Goal: Task Accomplishment & Management: Manage account settings

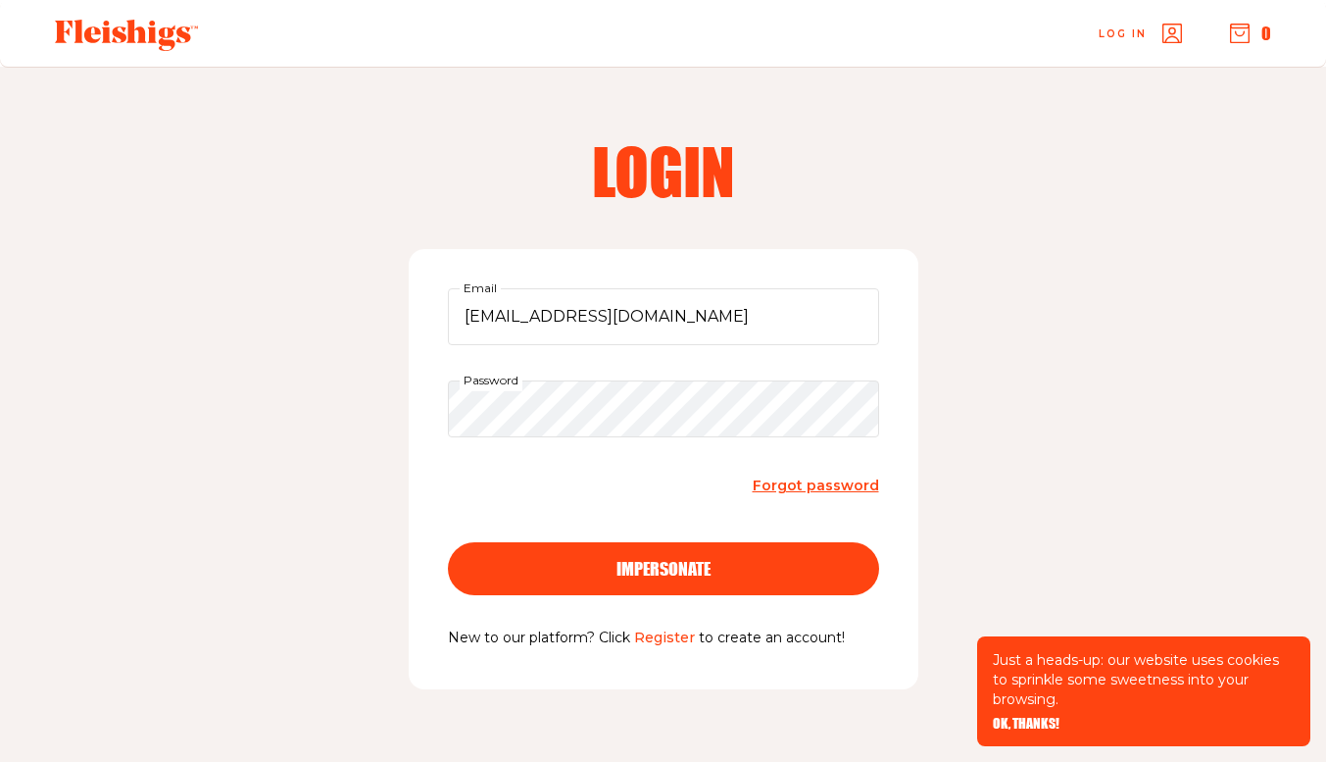
click at [682, 560] on span "impersonate" at bounding box center [663, 551] width 94 height 18
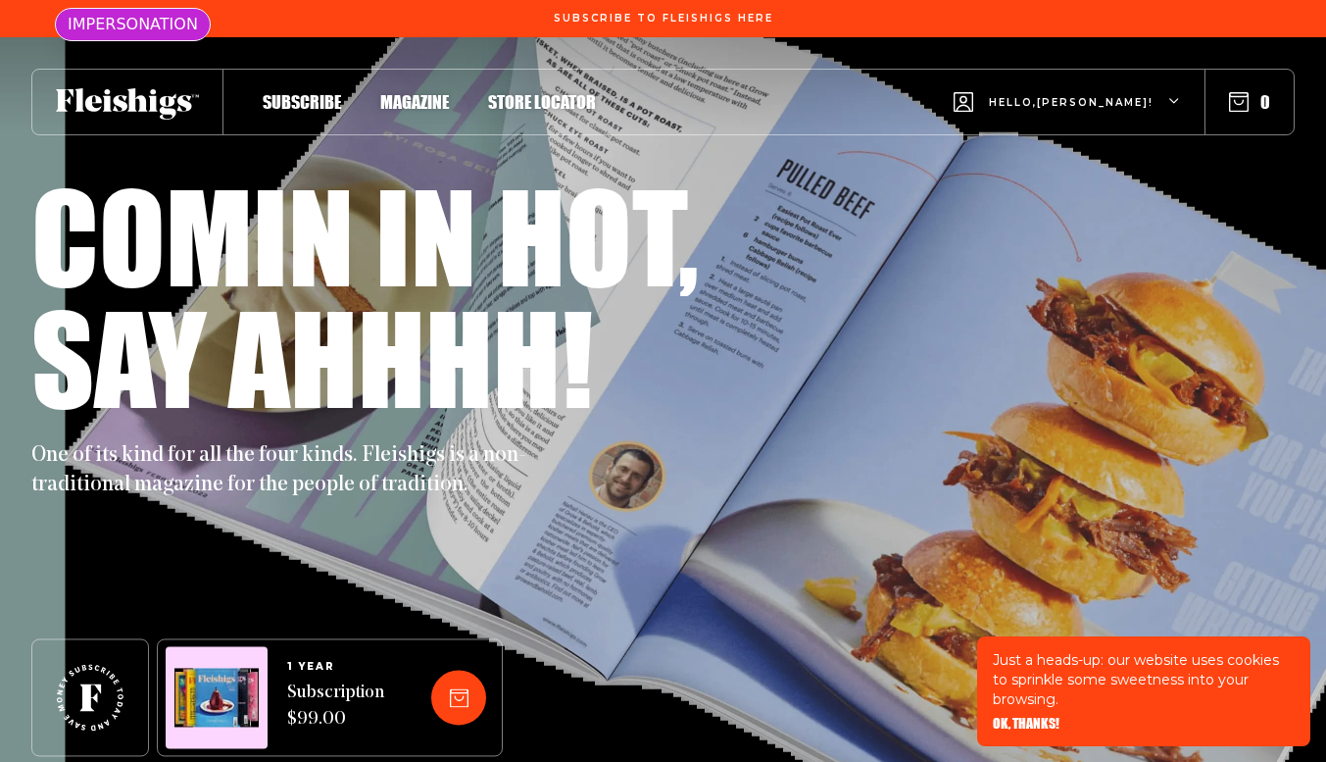
click at [1138, 97] on span "Hello, [PERSON_NAME] !" at bounding box center [1071, 118] width 165 height 46
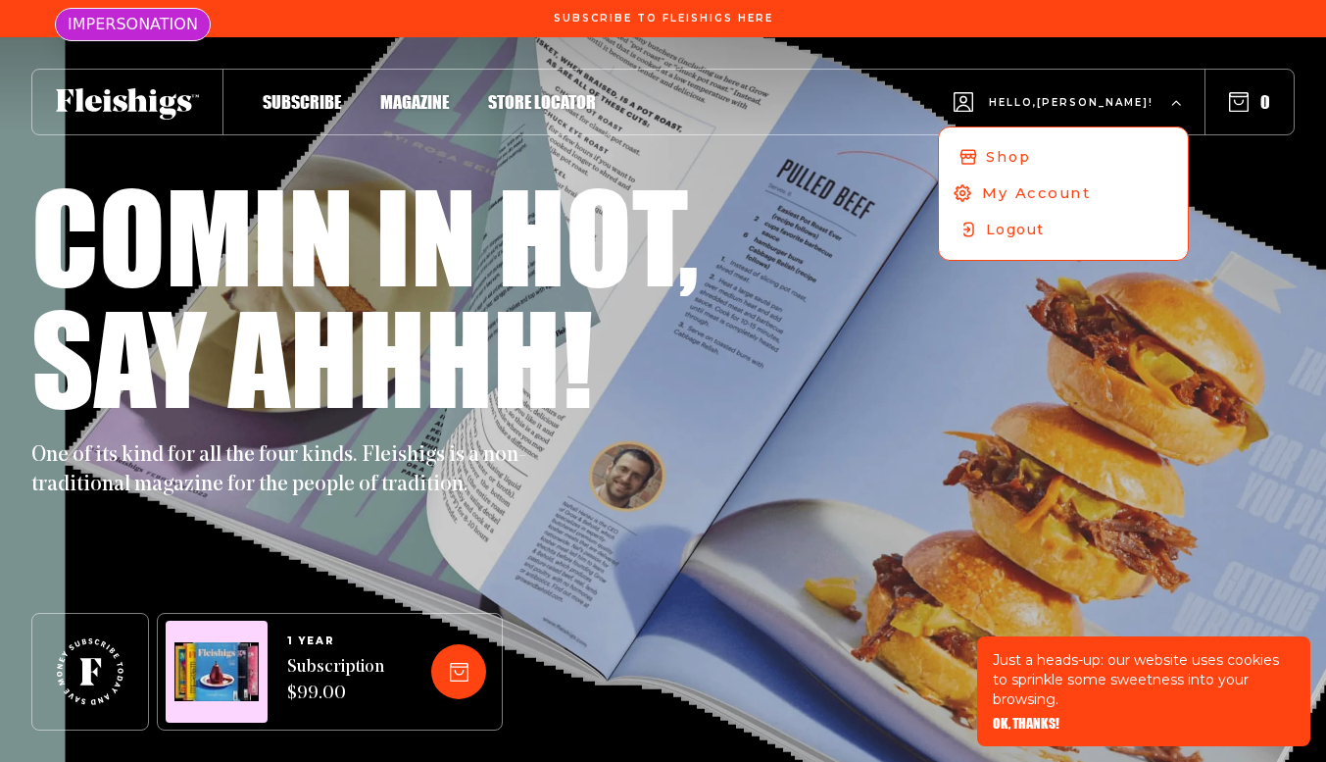
click at [1091, 190] on span "My Account" at bounding box center [1036, 193] width 109 height 22
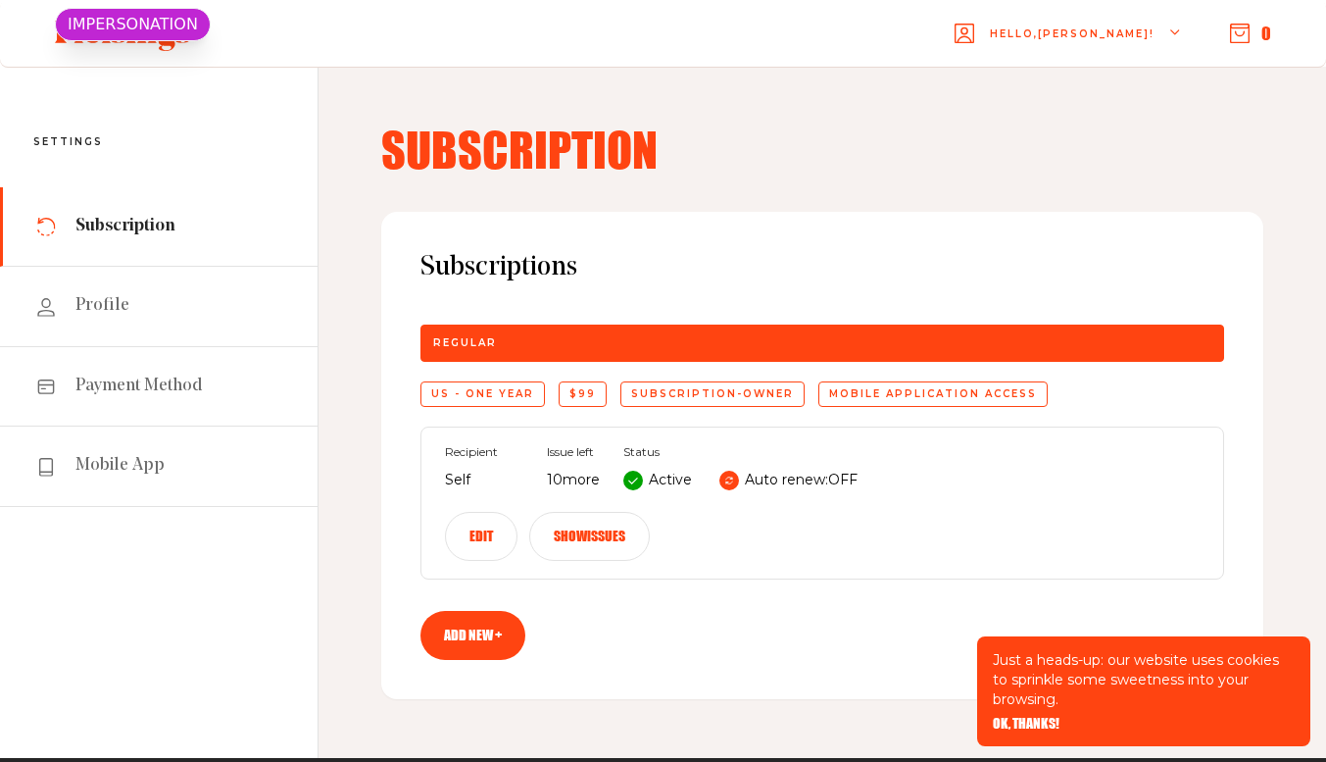
click at [650, 512] on button "Show issues" at bounding box center [589, 536] width 121 height 49
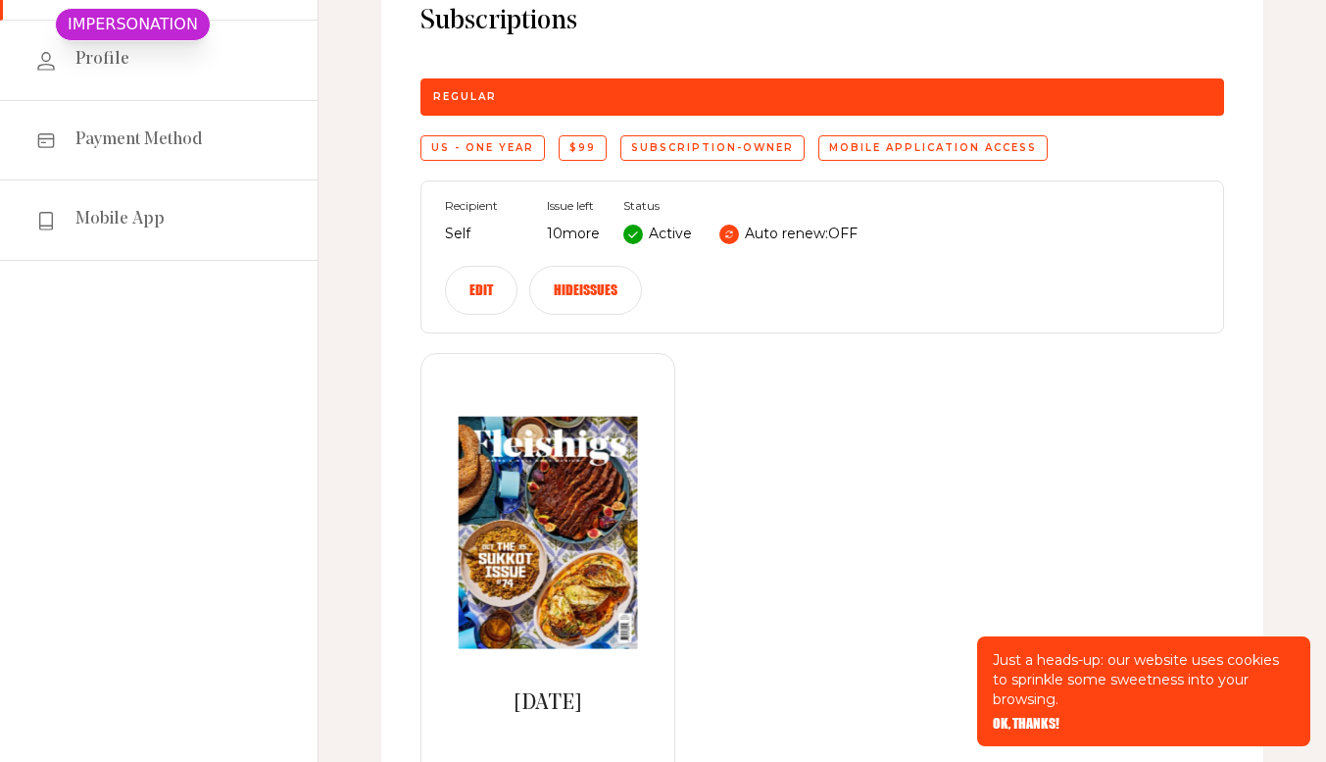
scroll to position [314, 0]
